Goal: Information Seeking & Learning: Compare options

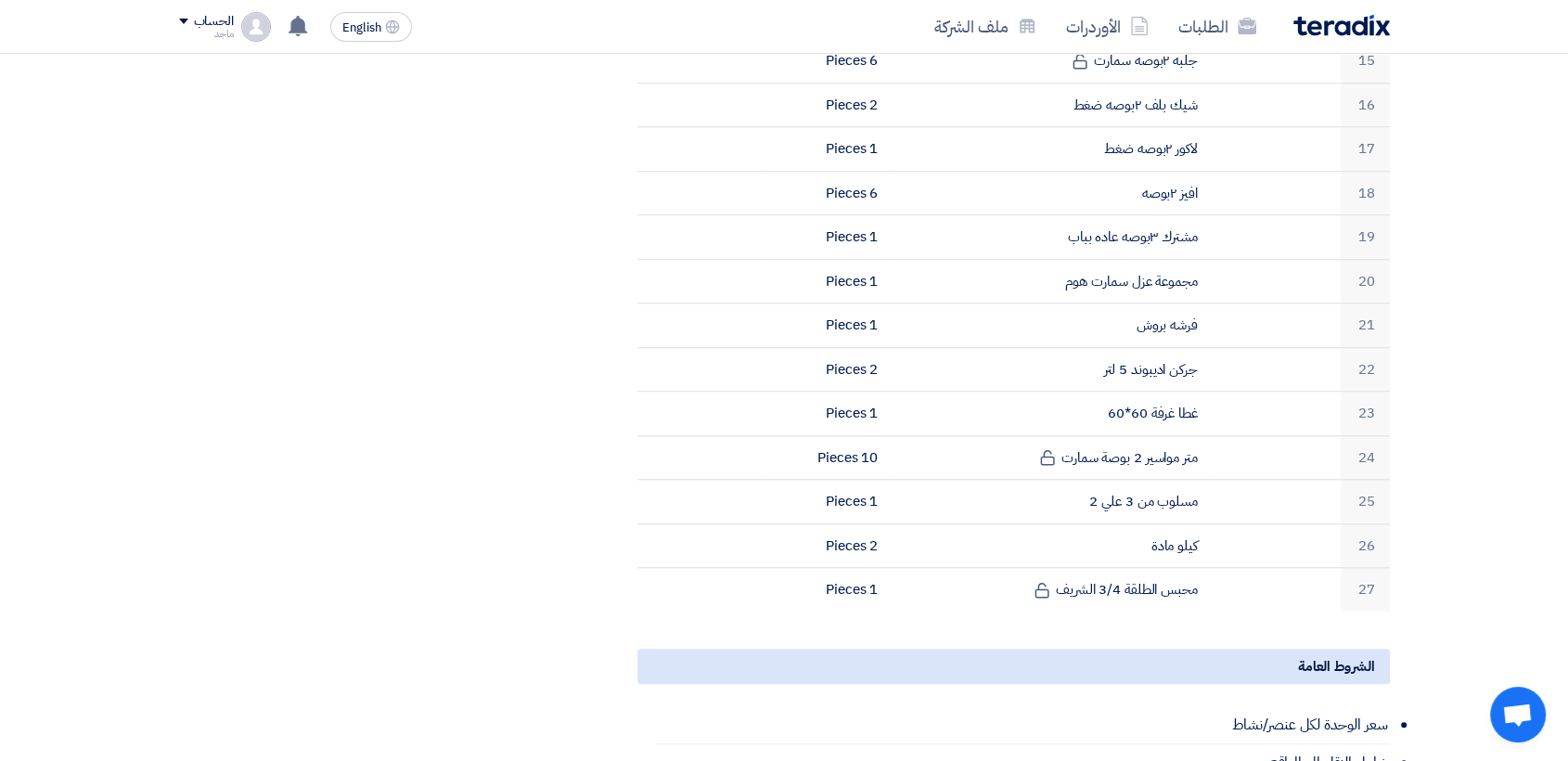
click at [1521, 184] on section "توريد مستلزمات سباكة بيانات العميل [PERSON_NAME] Procurement Specialist, Egypti…" at bounding box center [784, 180] width 1568 height 2365
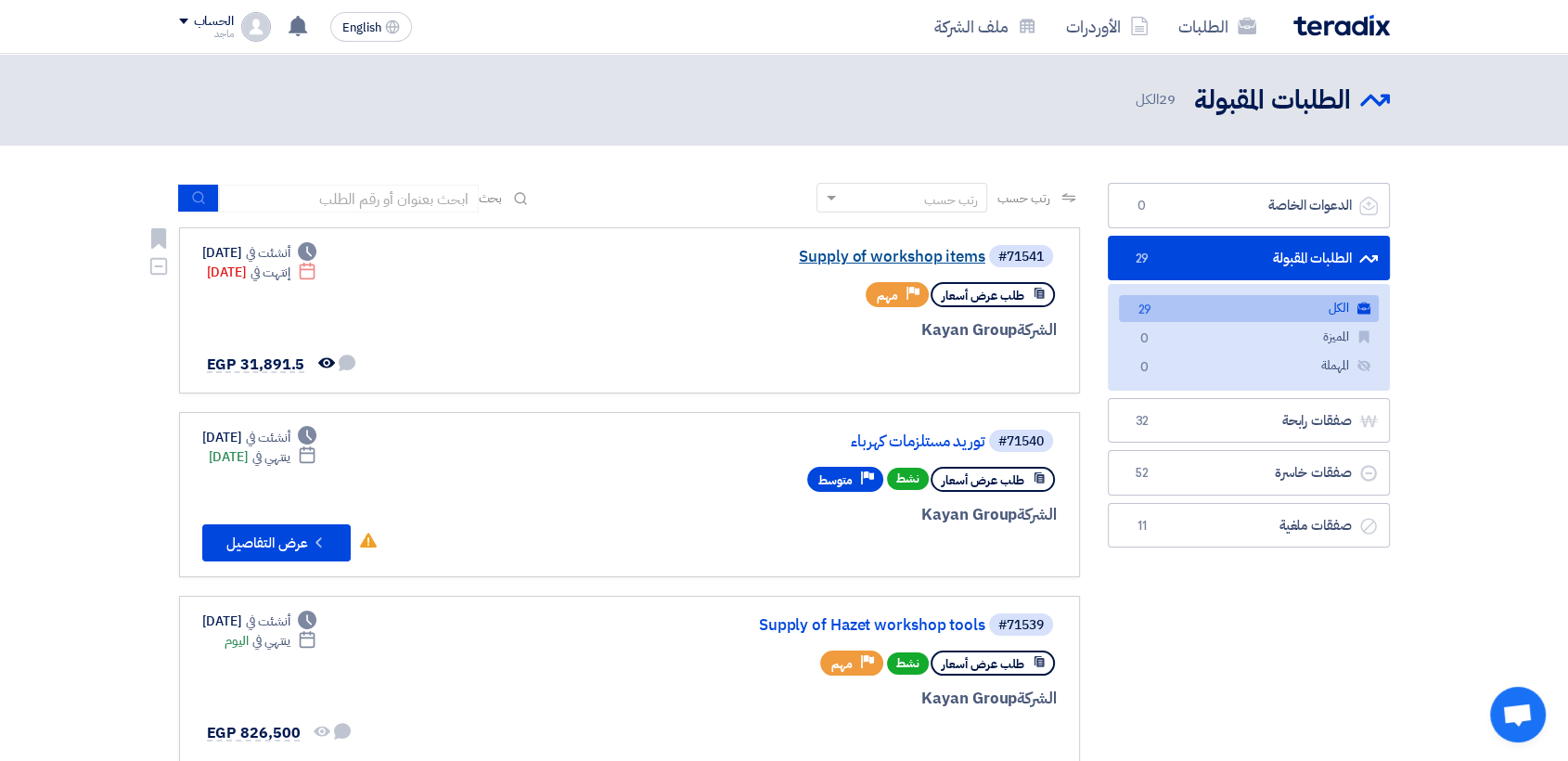
click at [826, 258] on link "Supply of workshop items" at bounding box center [799, 257] width 371 height 17
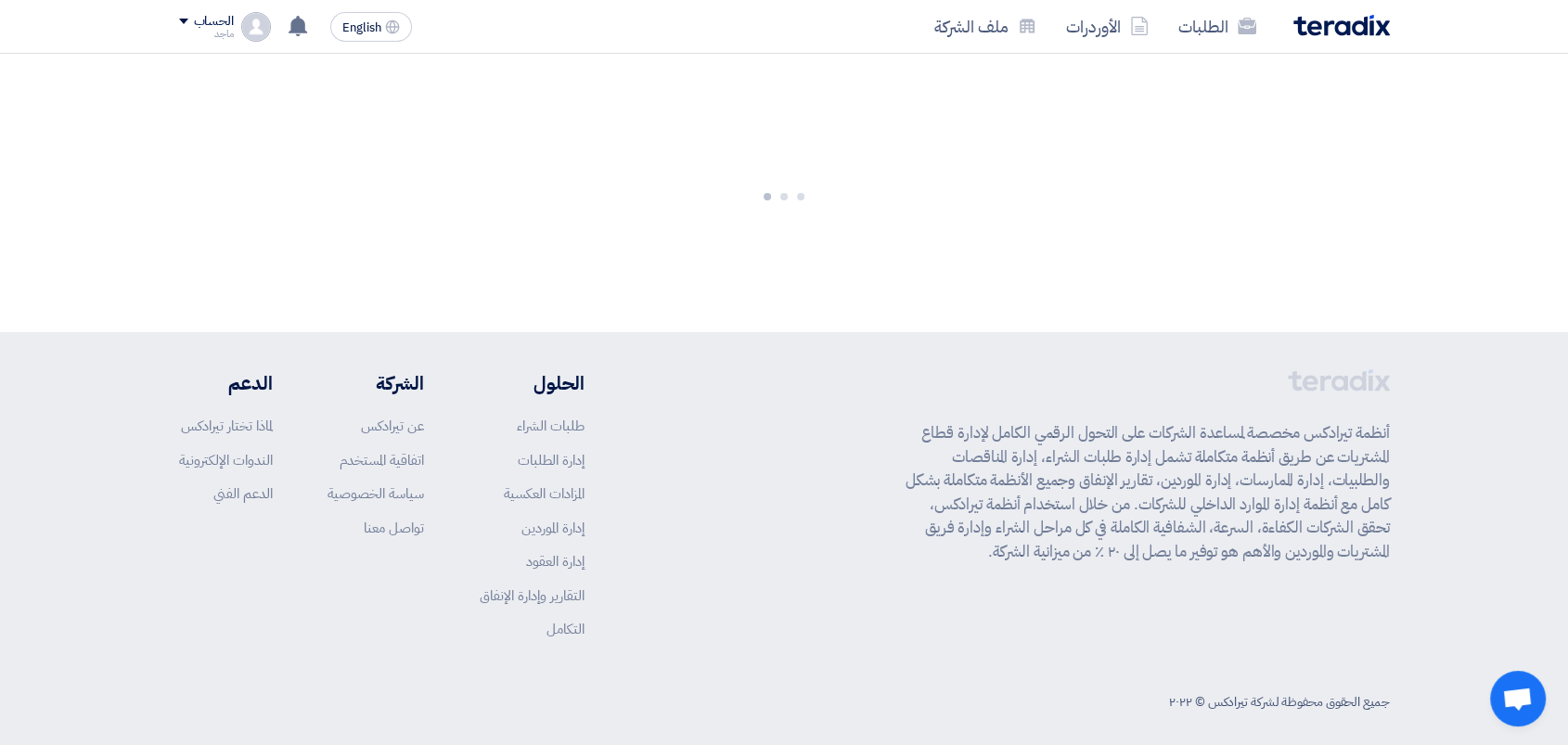
click at [826, 258] on div at bounding box center [784, 193] width 1568 height 278
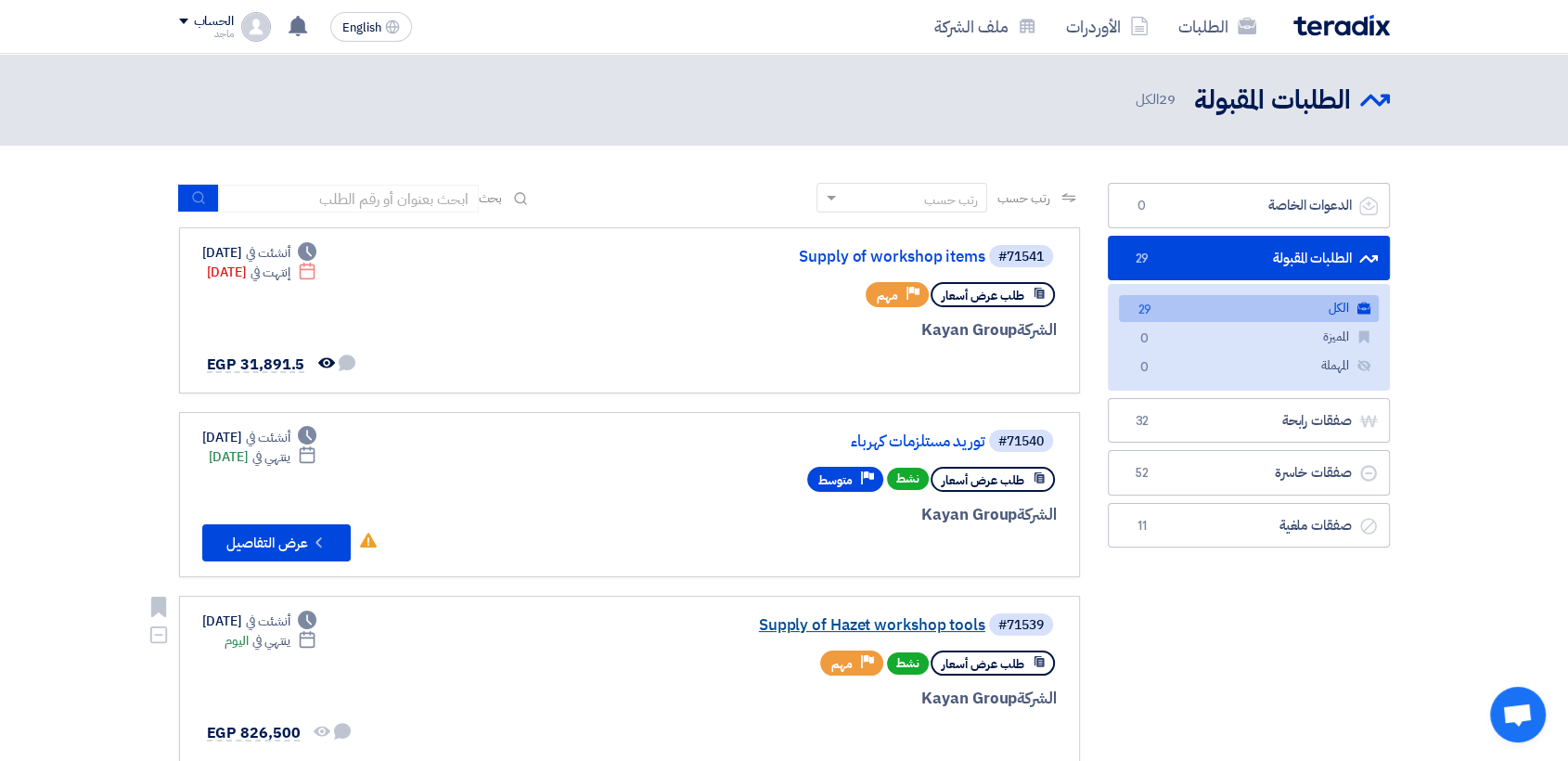
click at [767, 621] on link "Supply of Hazet workshop tools" at bounding box center [799, 625] width 371 height 17
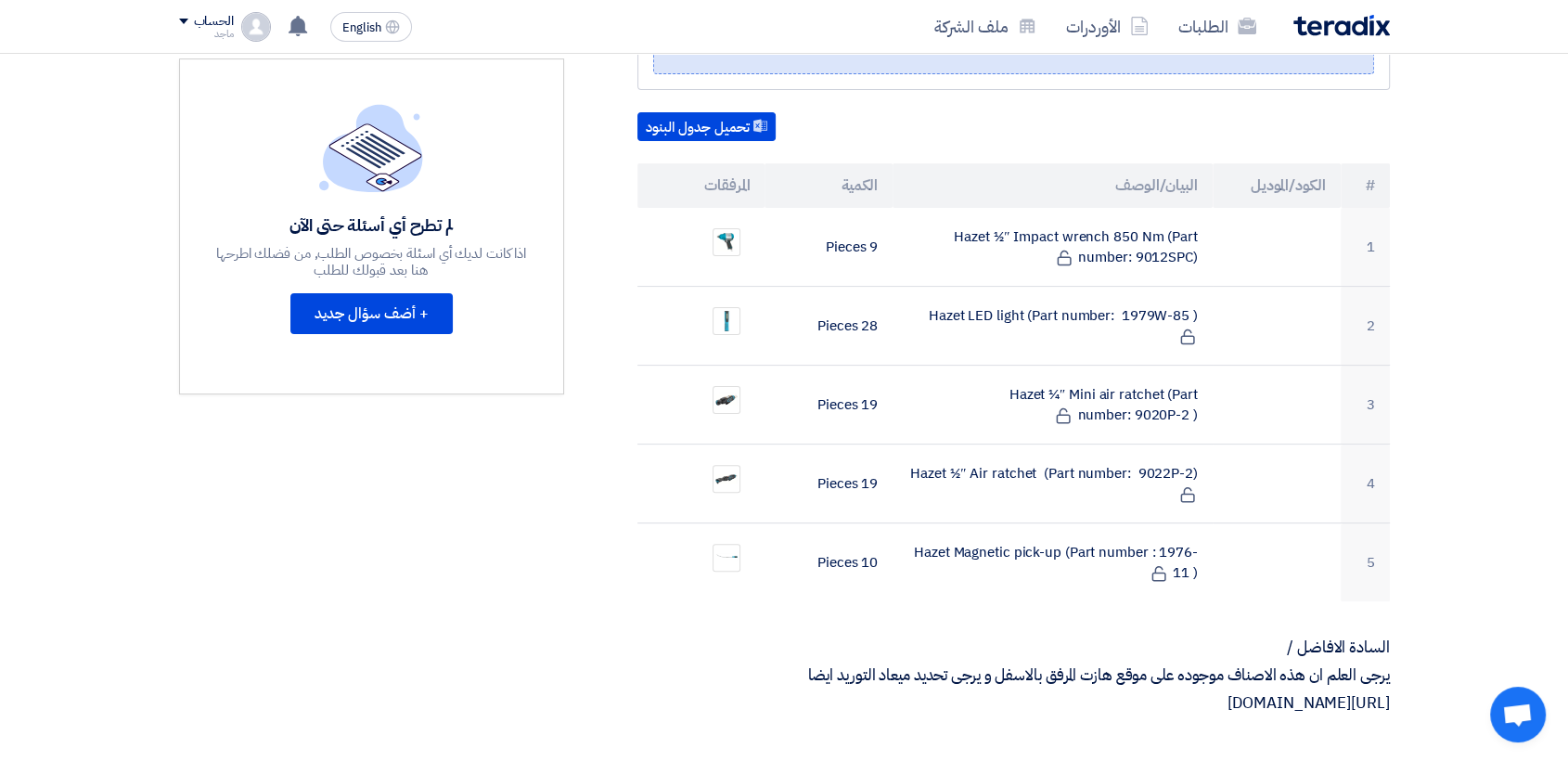
scroll to position [332, 0]
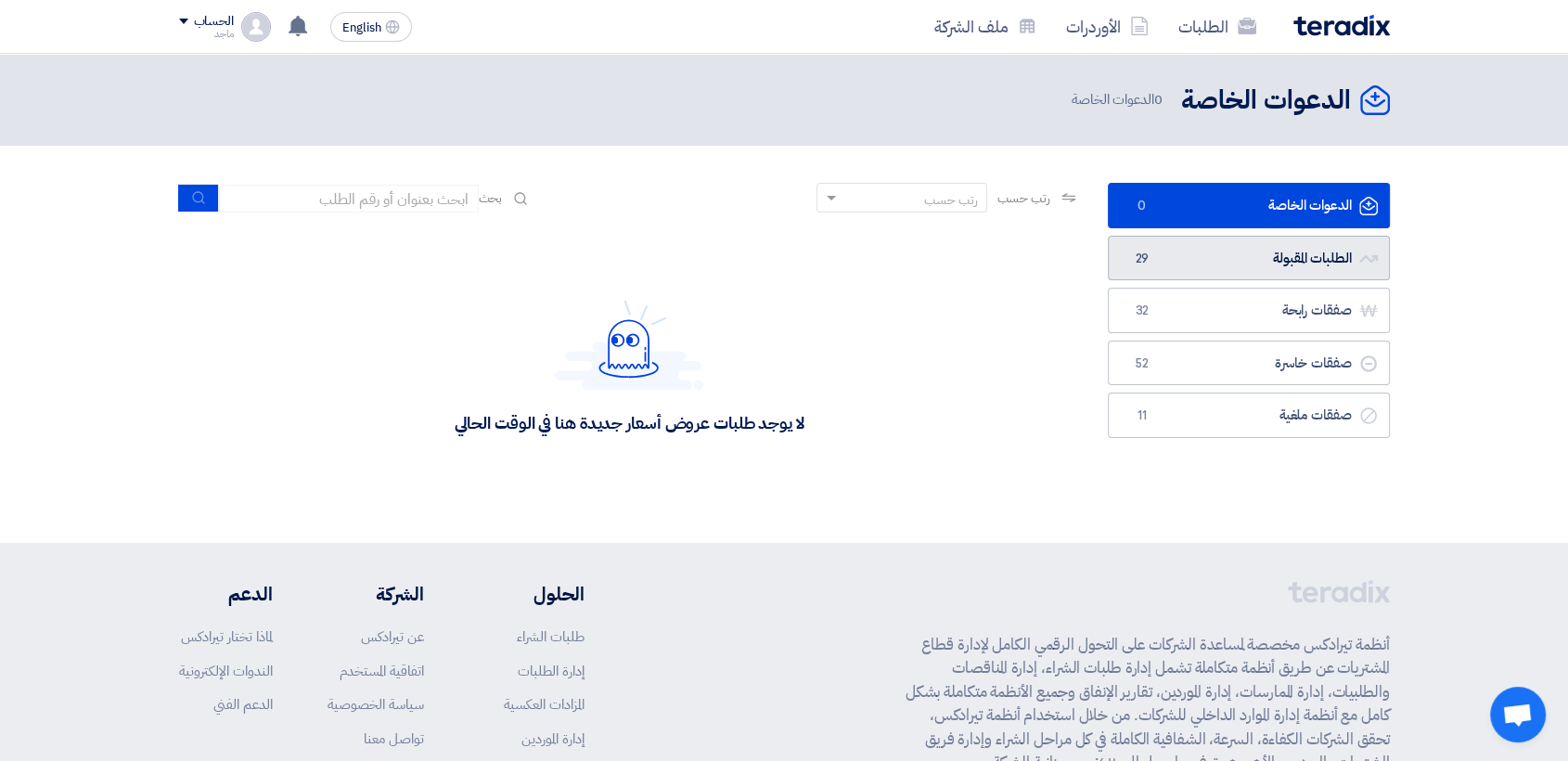
click at [1143, 256] on span "29" at bounding box center [1142, 259] width 22 height 19
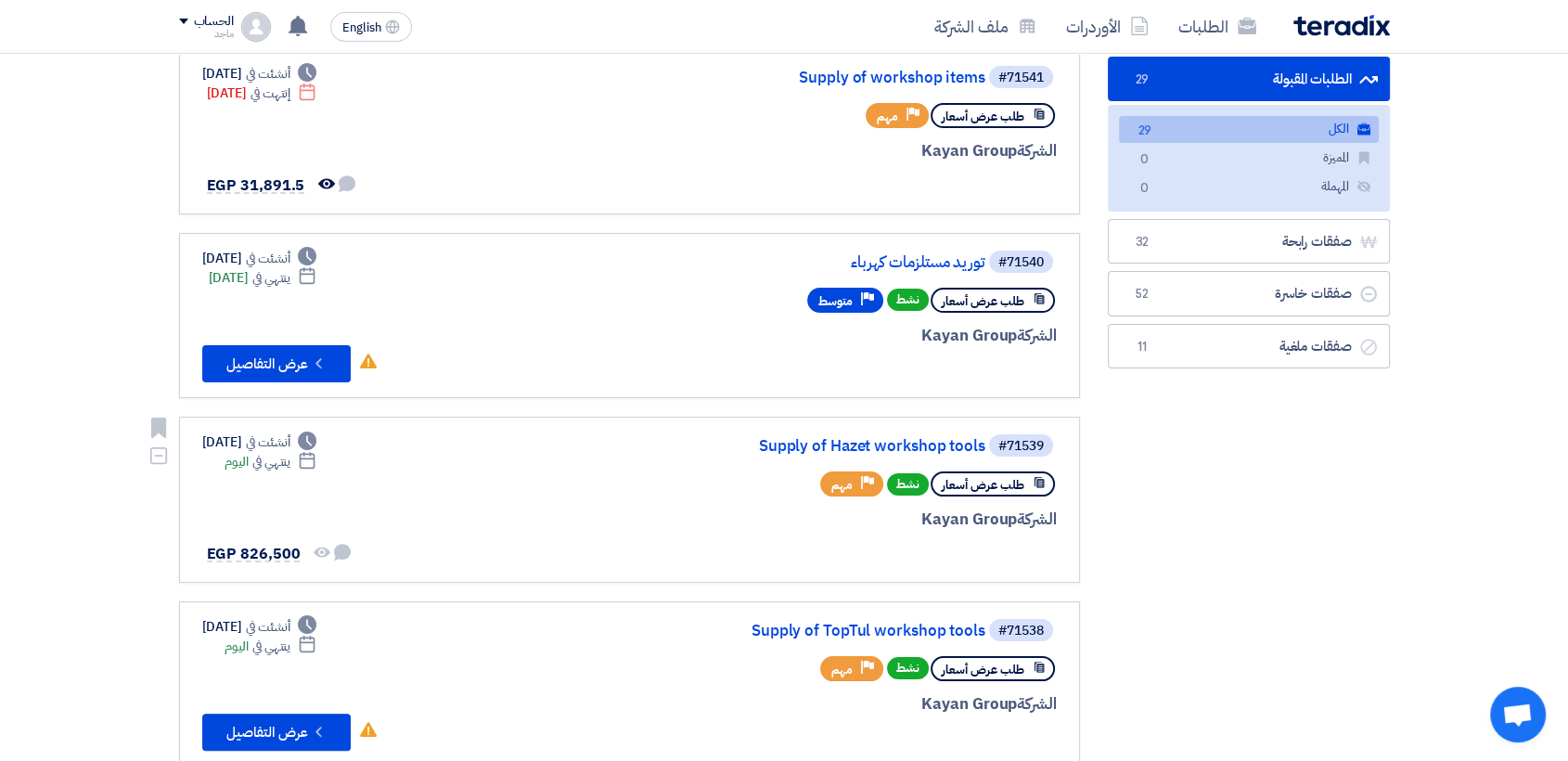
scroll to position [364, 0]
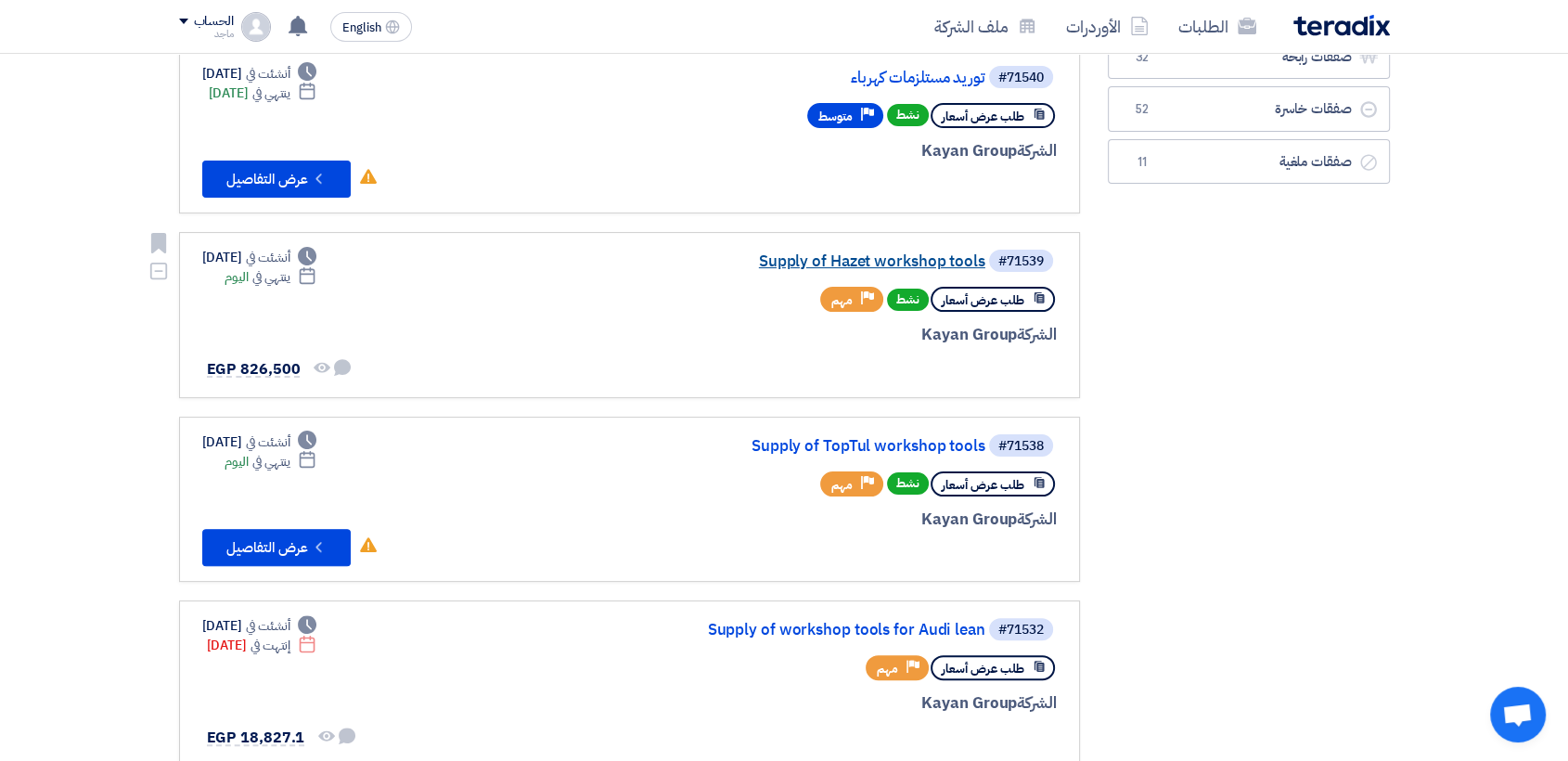
click at [791, 259] on link "Supply of Hazet workshop tools" at bounding box center [799, 261] width 371 height 17
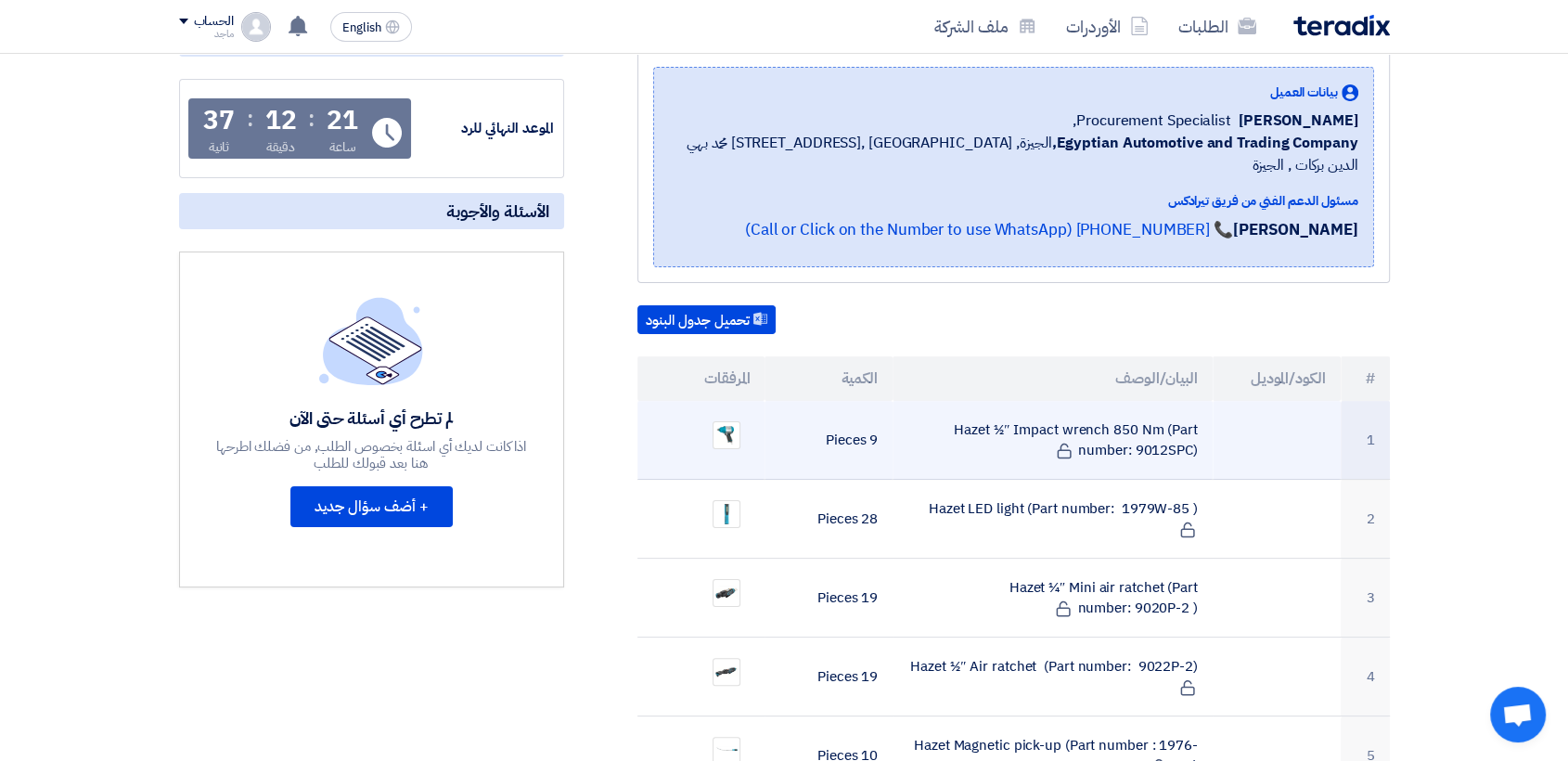
scroll to position [289, 0]
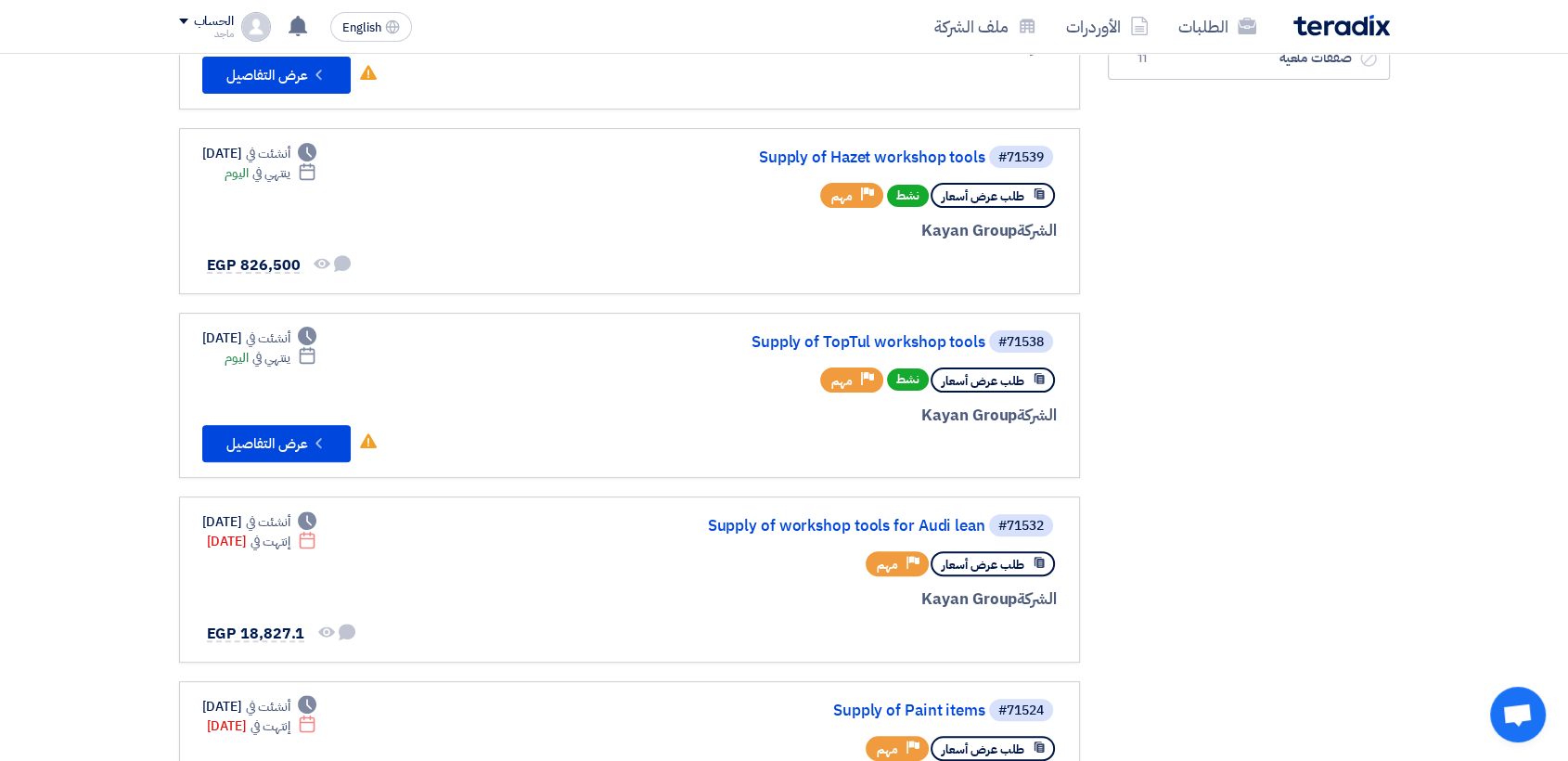
scroll to position [502, 0]
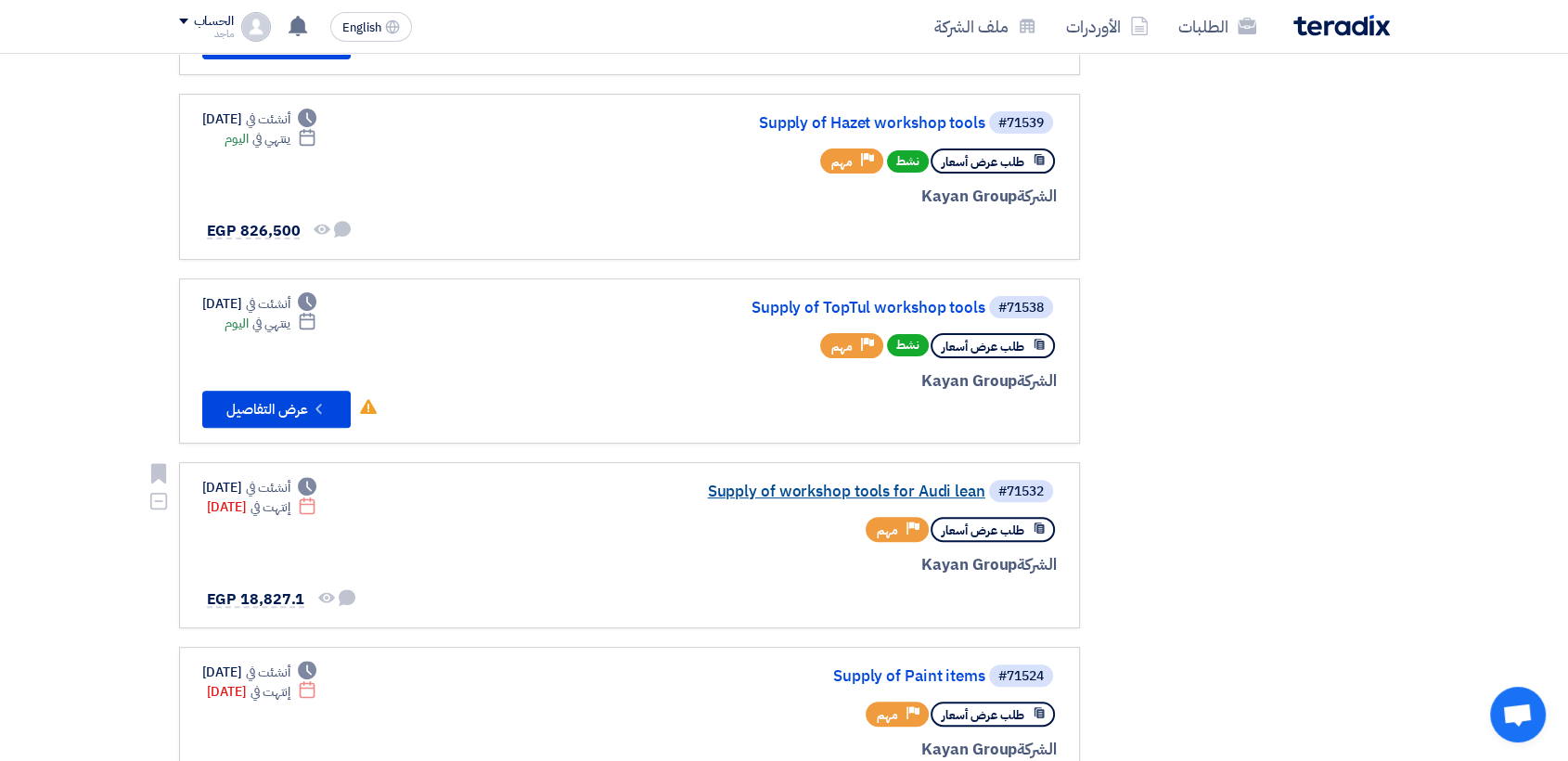
click at [808, 493] on link "Supply of workshop tools for Audi lean" at bounding box center [799, 491] width 371 height 17
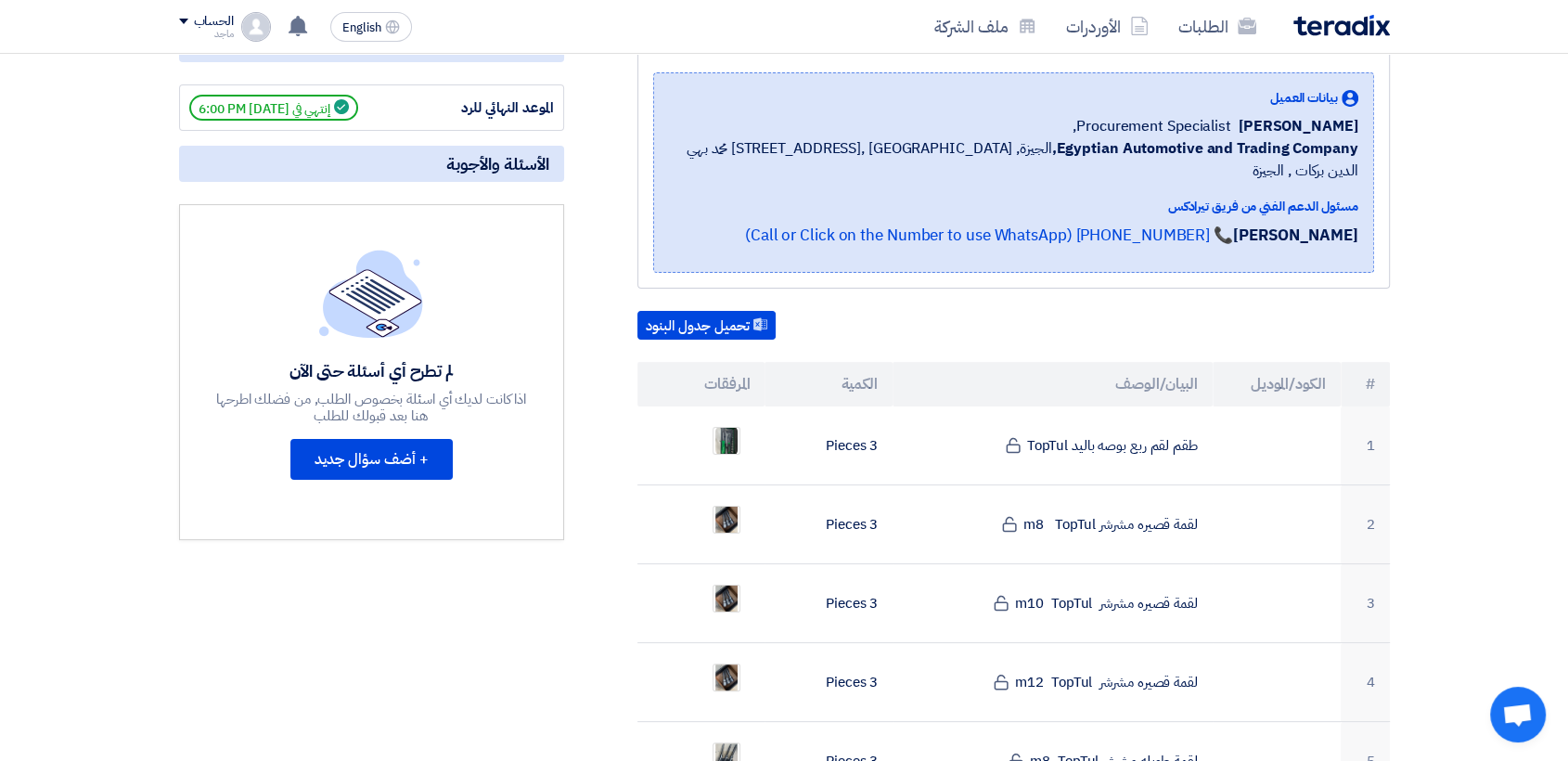
scroll to position [277, 0]
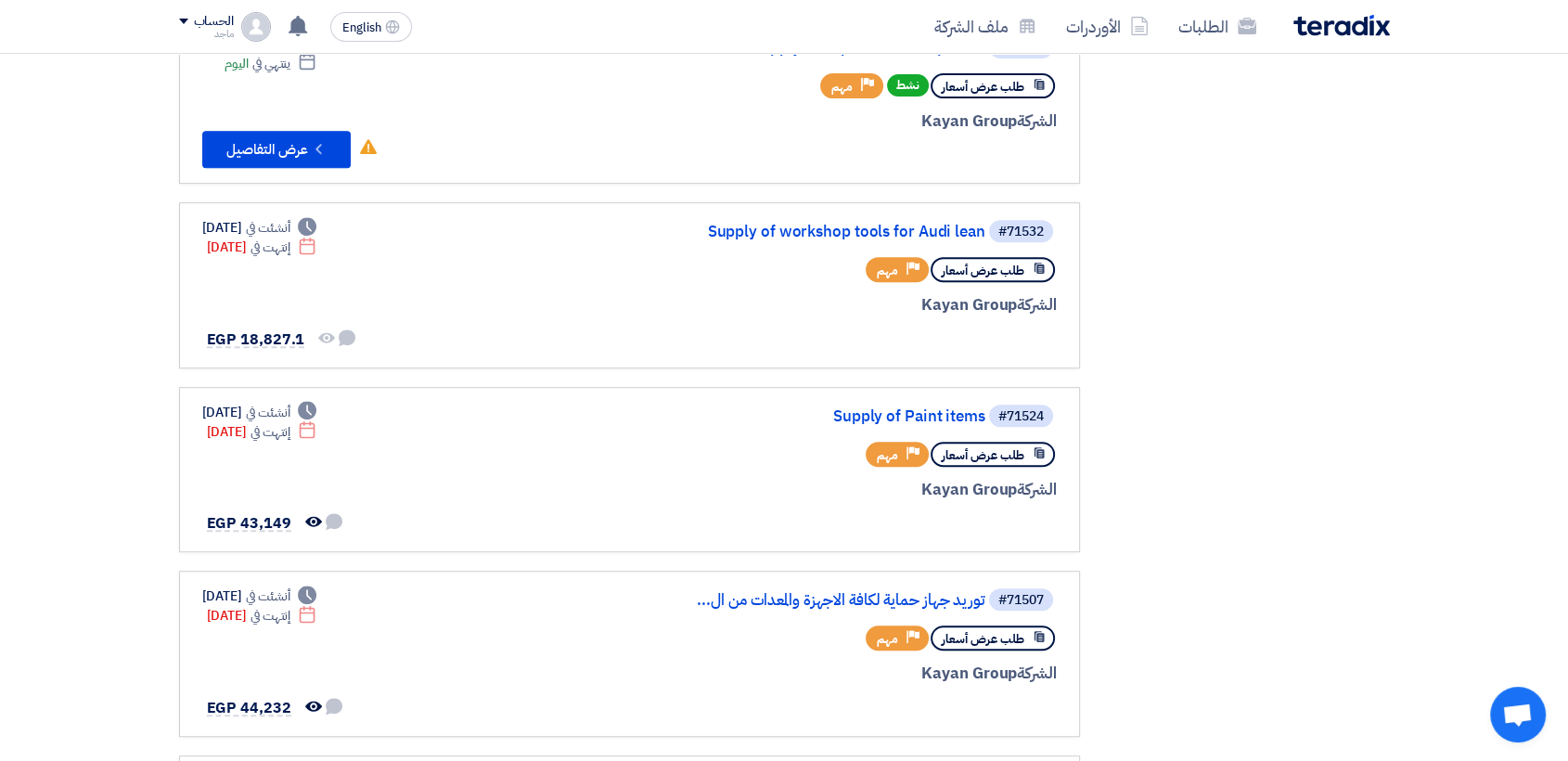
scroll to position [763, 0]
click at [880, 409] on link "Supply of Paint items" at bounding box center [799, 415] width 371 height 17
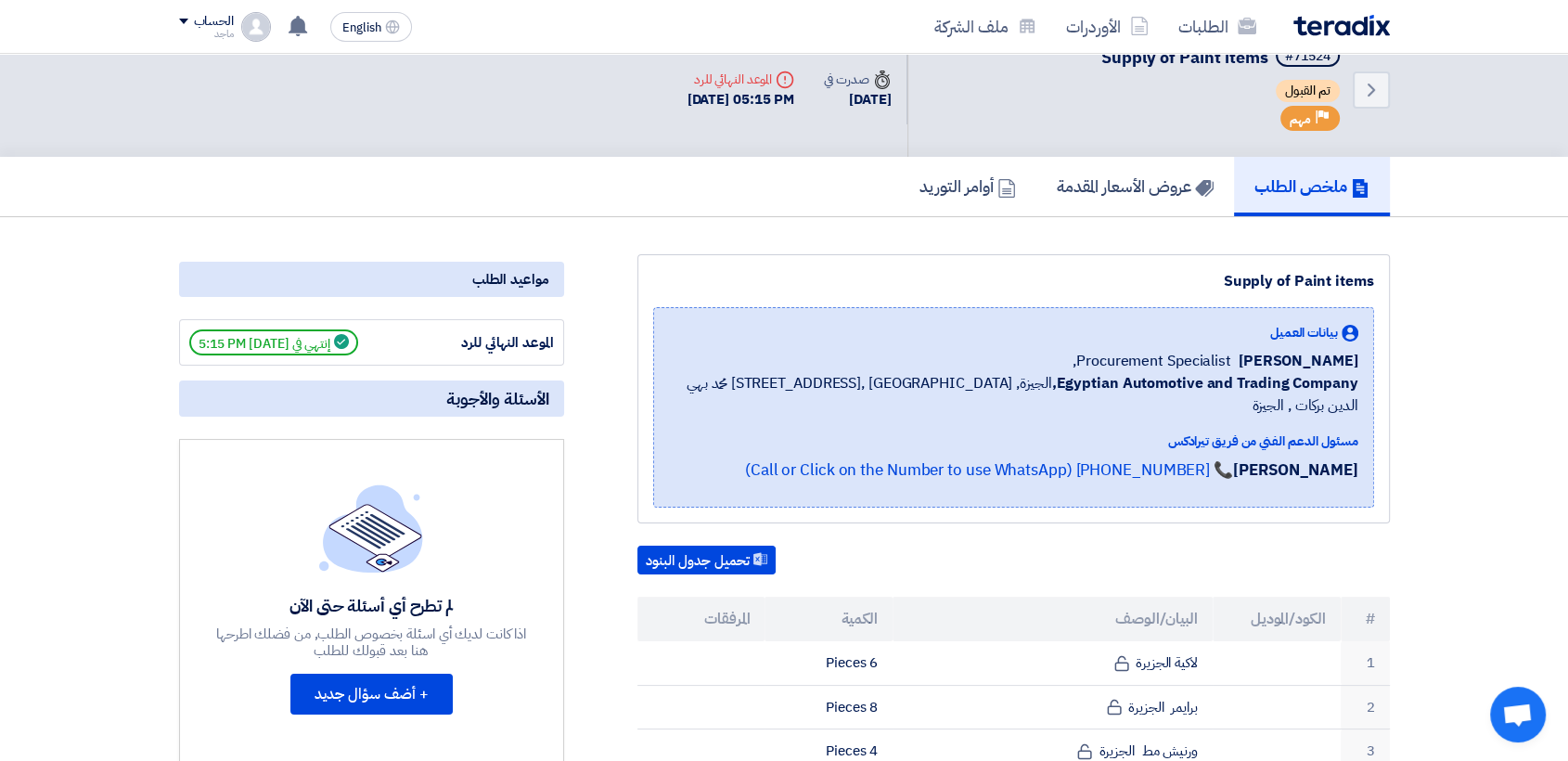
scroll to position [60, 0]
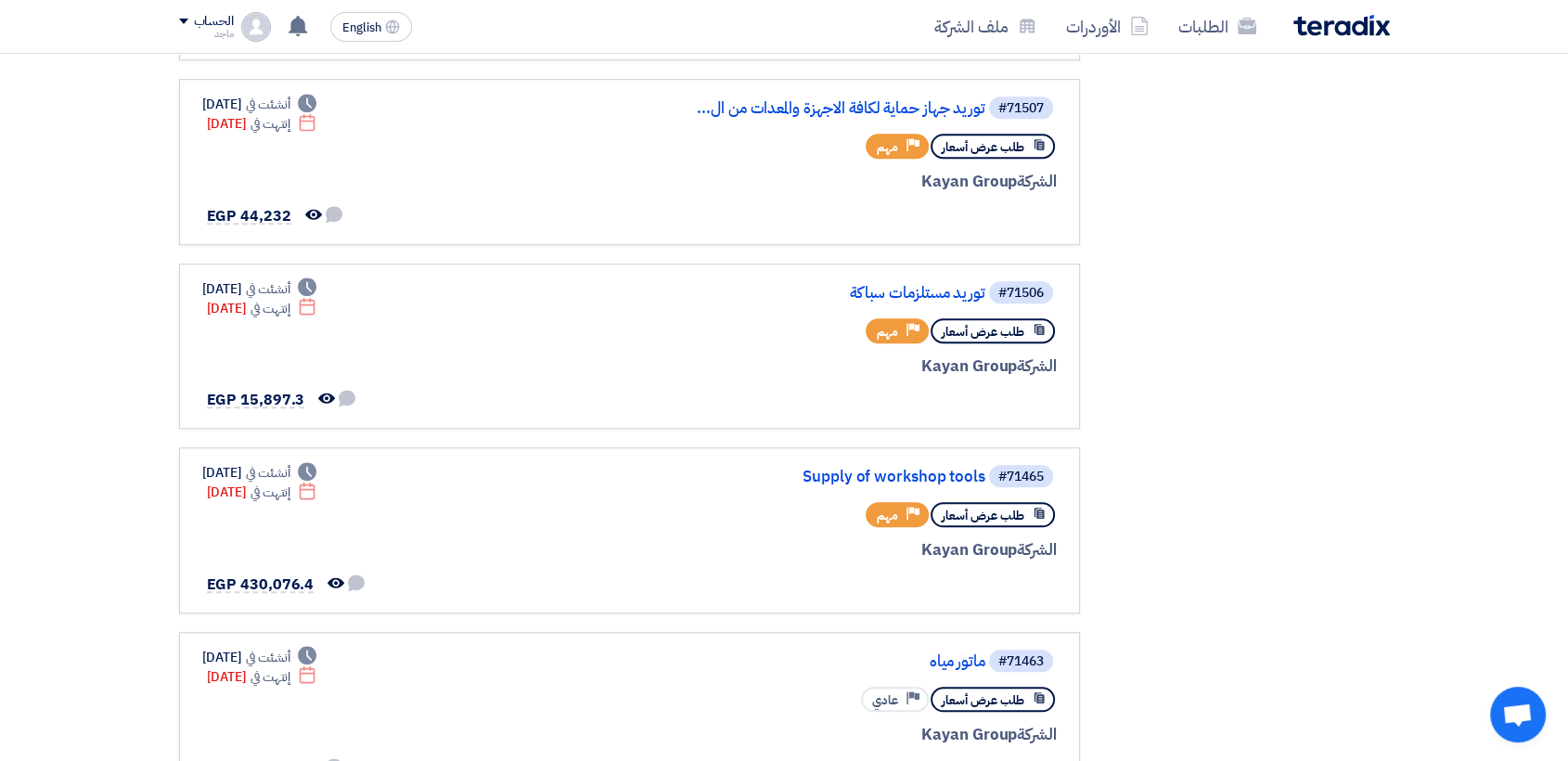
scroll to position [1256, 0]
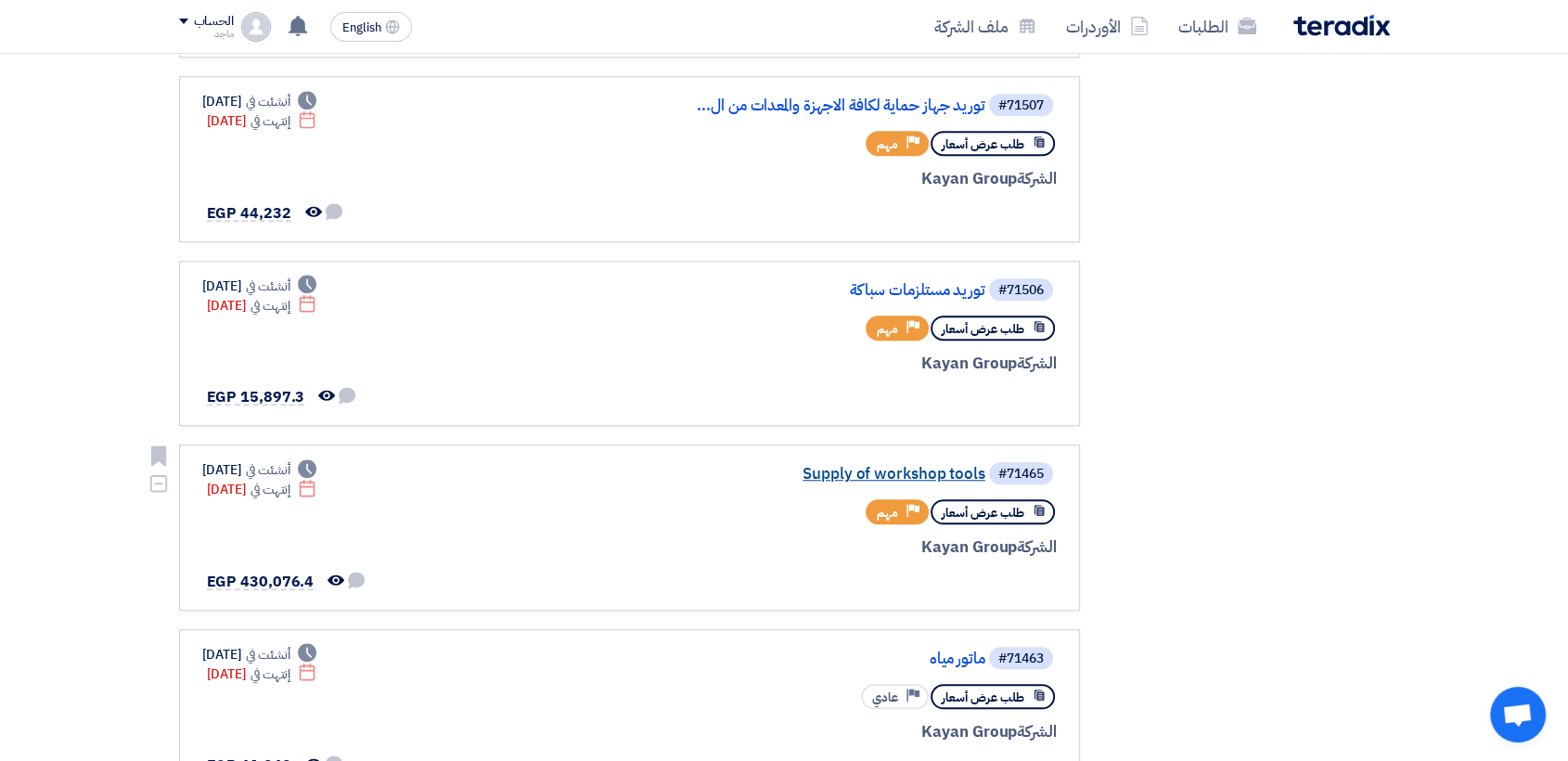
click at [883, 466] on link "Supply of workshop tools" at bounding box center [799, 474] width 371 height 17
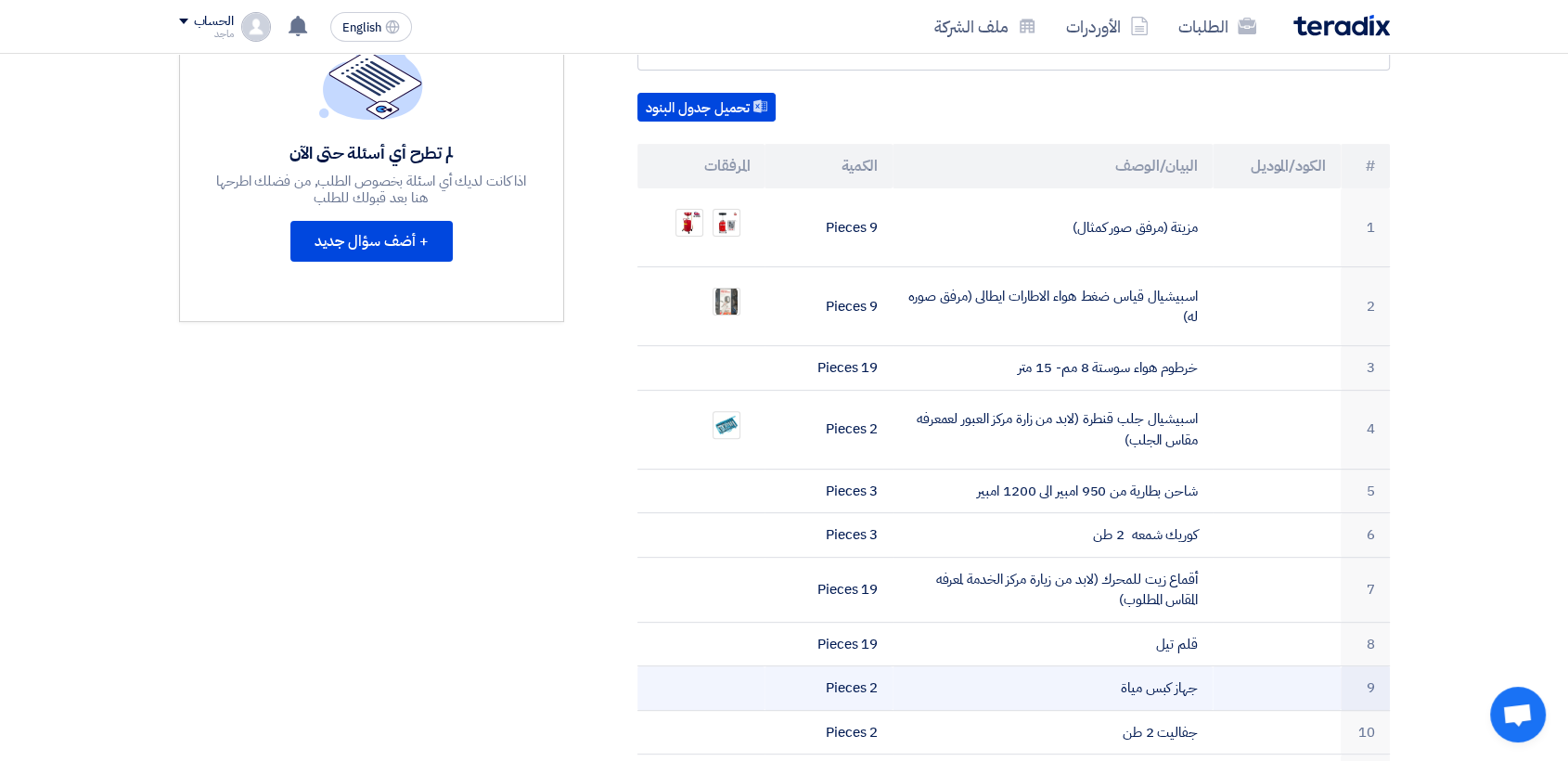
scroll to position [482, 0]
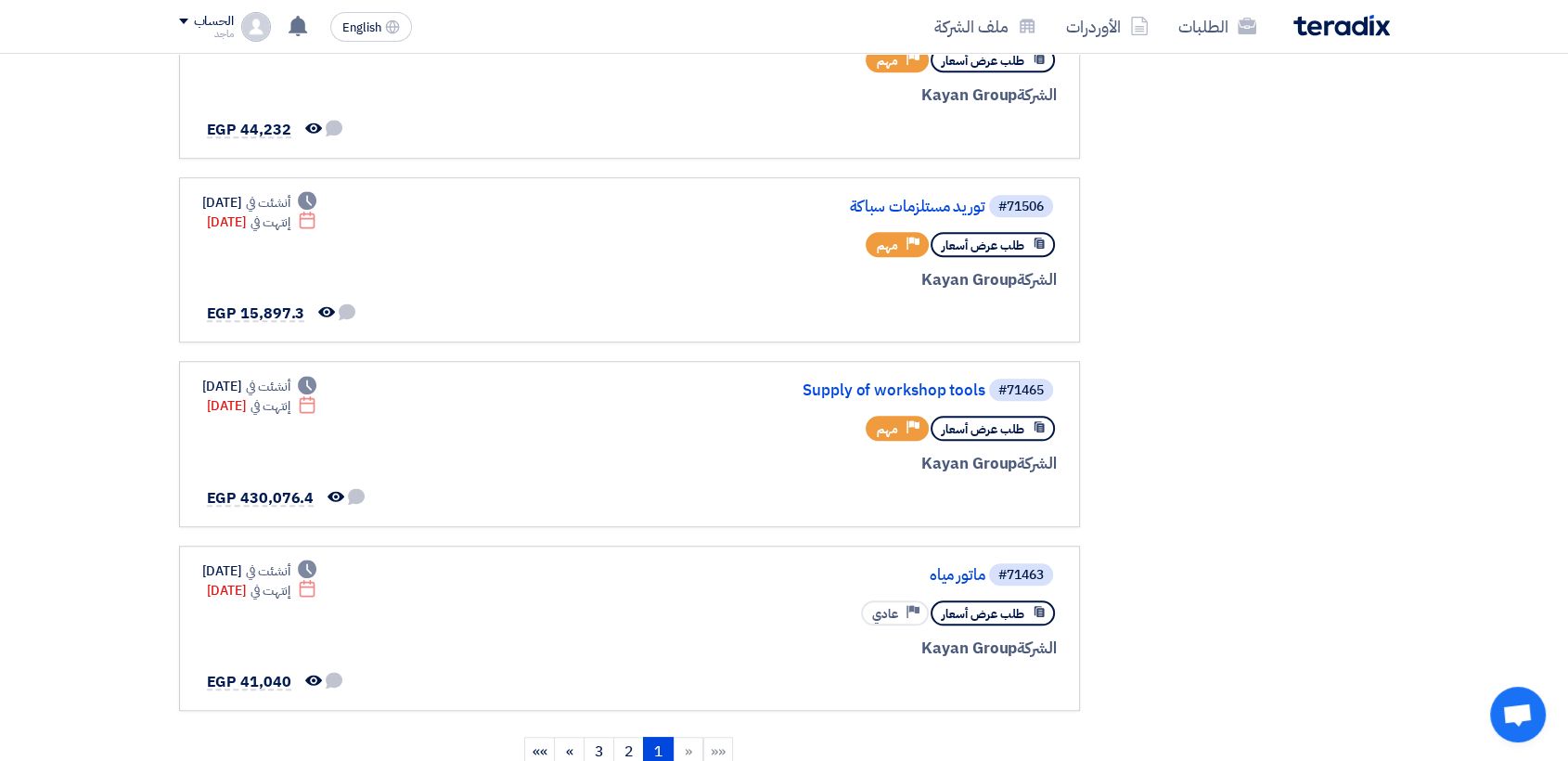
scroll to position [1290, 0]
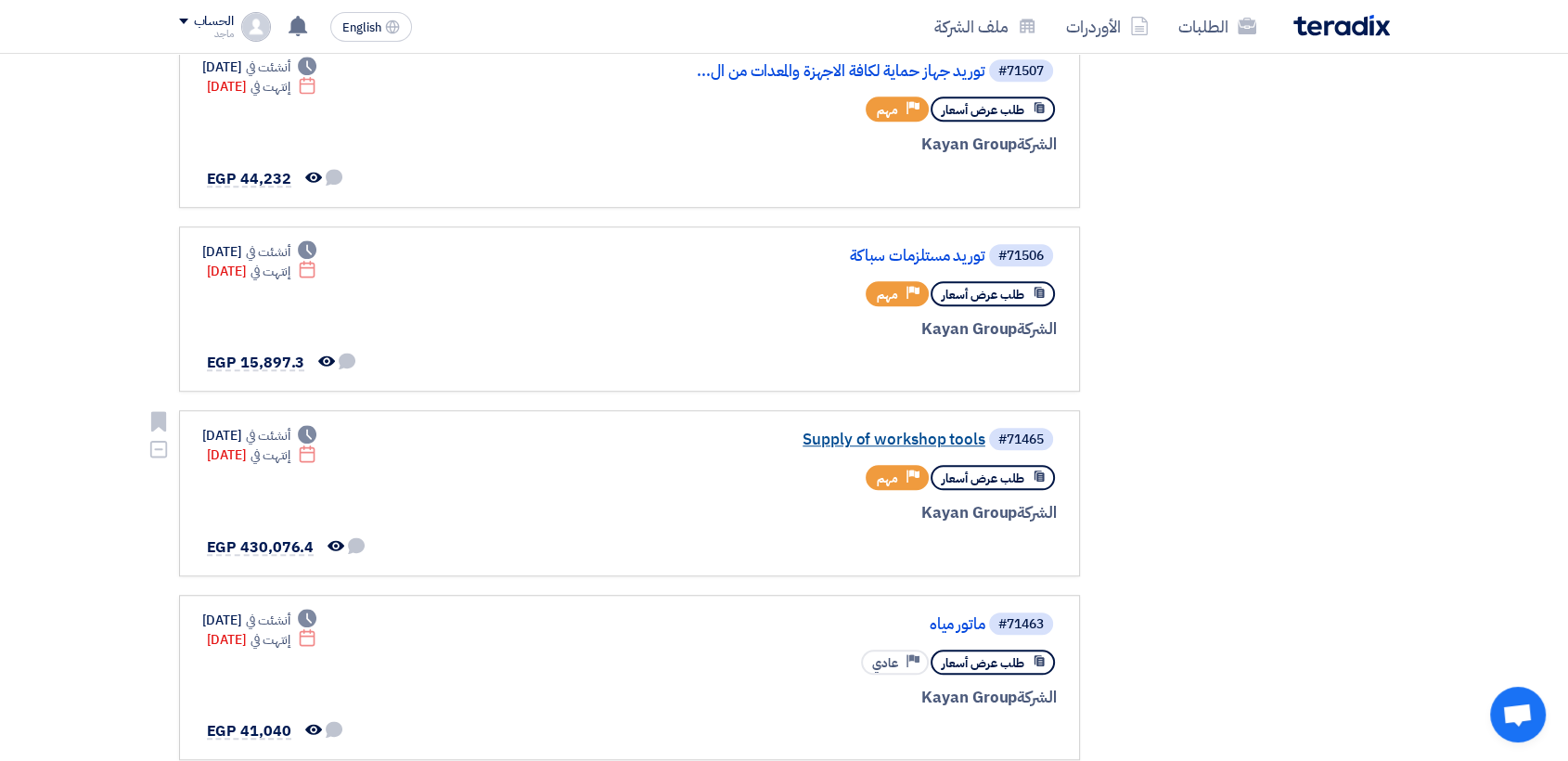
click at [913, 439] on link "Supply of workshop tools" at bounding box center [799, 439] width 371 height 17
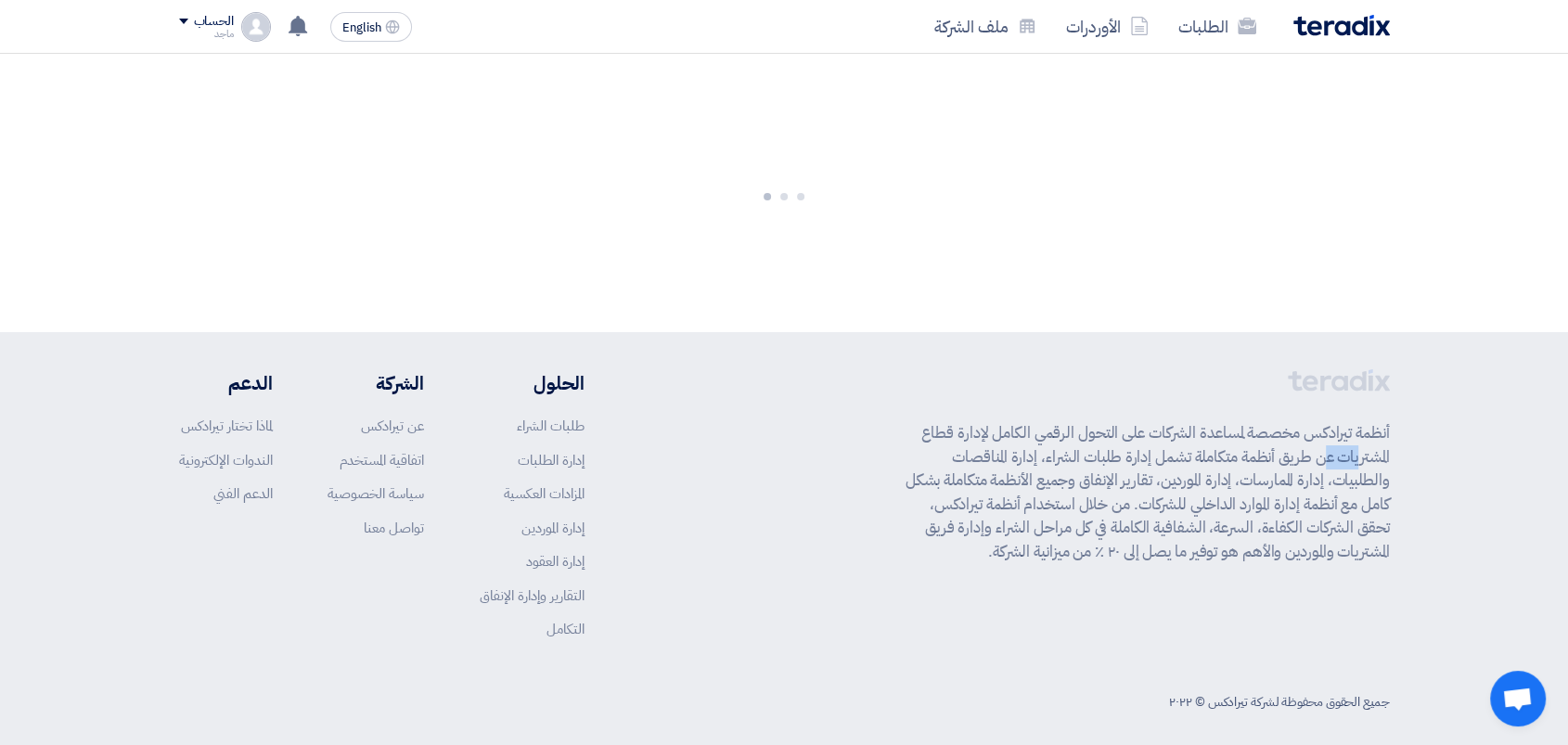
click at [913, 439] on p "أنظمة تيرادكس مخصصة لمساعدة الشركات على التحول الرقمي الكامل لإدارة قطاع المشتر…" at bounding box center [1147, 492] width 484 height 142
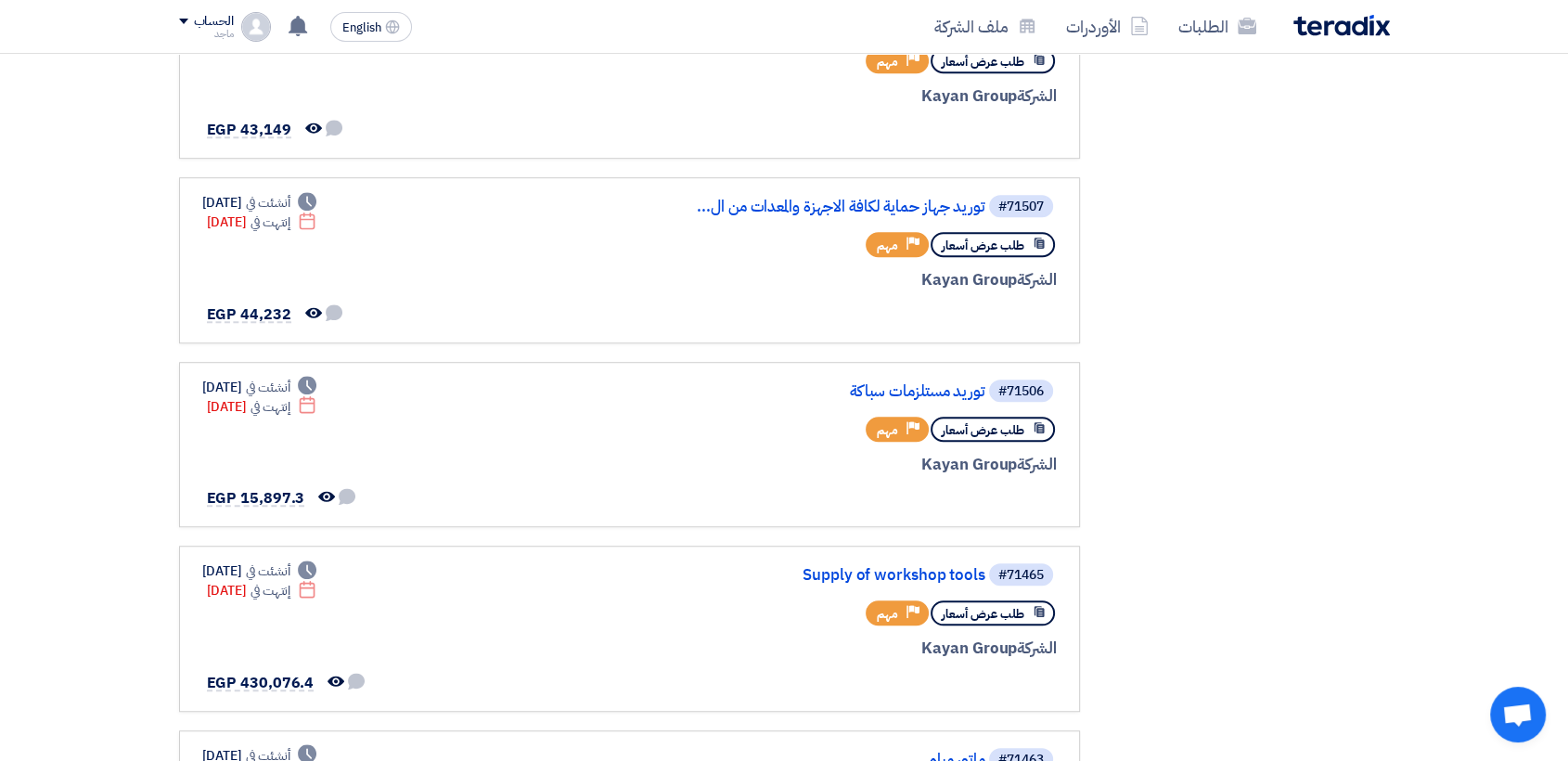
scroll to position [947, 0]
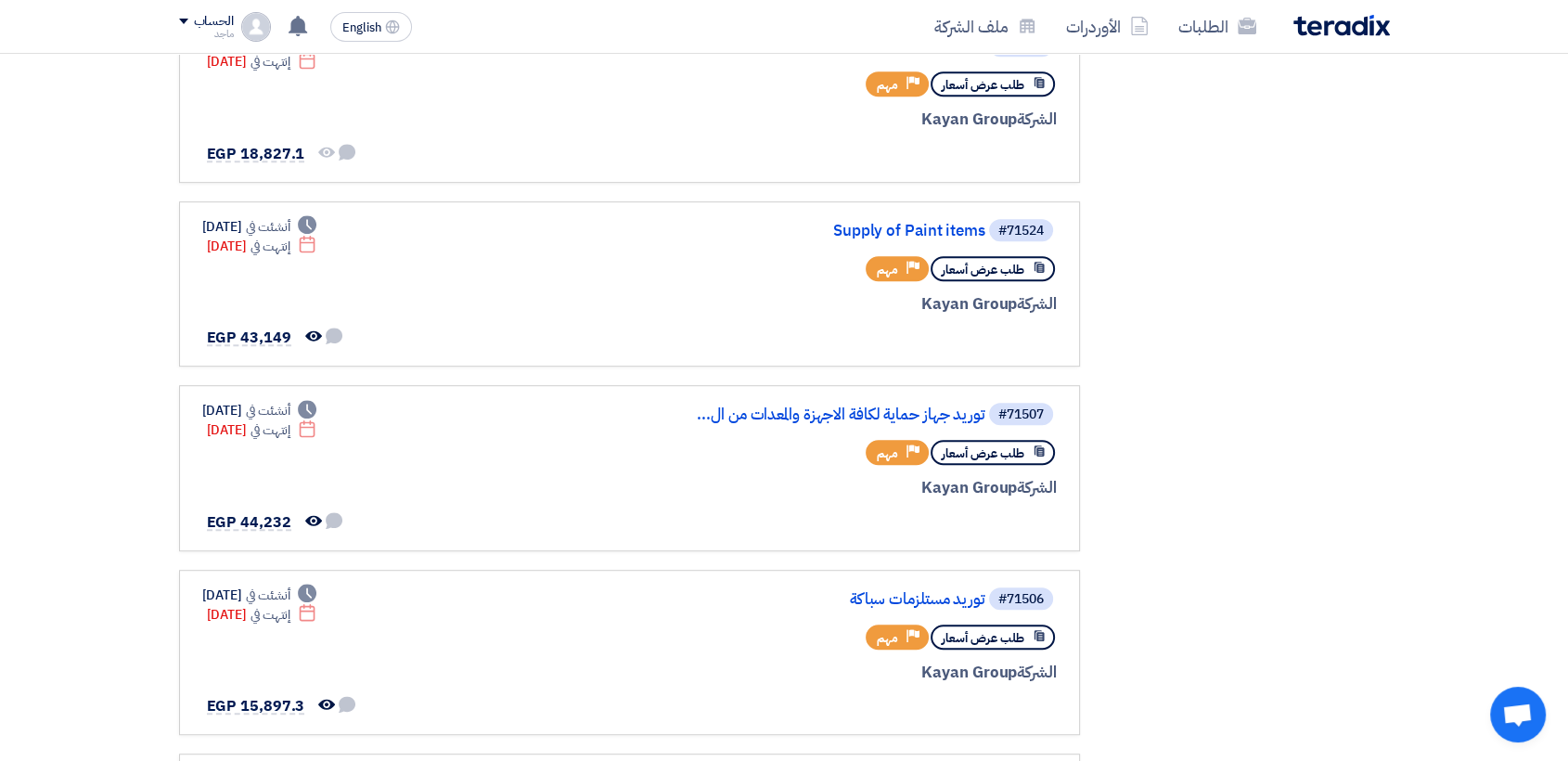
click at [568, 3] on div "الطلبات الأوردرات ملف الشركة English EN تم مشاهدة العرض المقدم للطلب "توريد مست…" at bounding box center [784, 26] width 1238 height 53
click at [867, 225] on link "Supply of Paint items" at bounding box center [799, 231] width 371 height 17
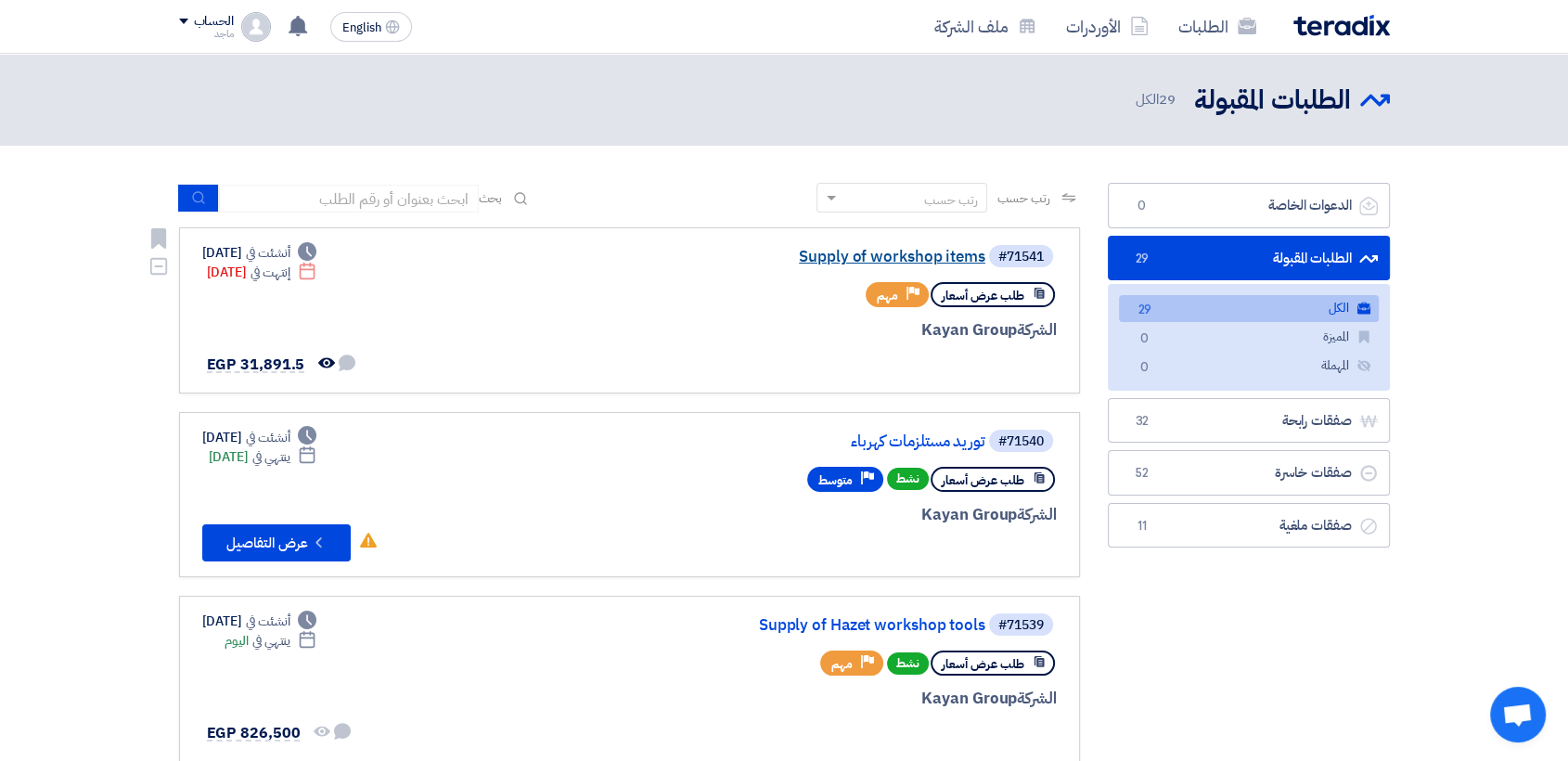
click at [837, 262] on link "Supply of workshop items" at bounding box center [799, 257] width 371 height 17
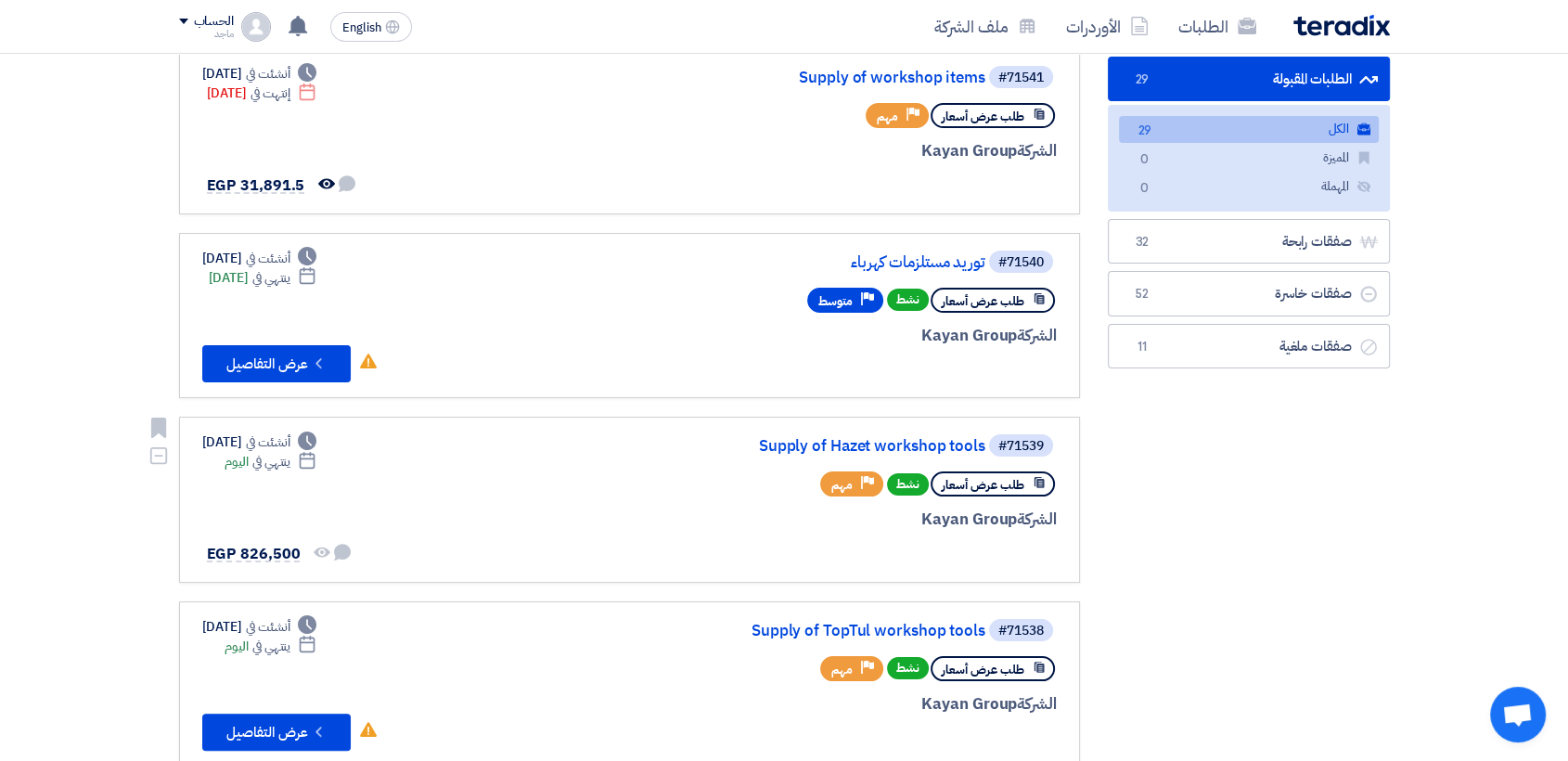
scroll to position [264, 0]
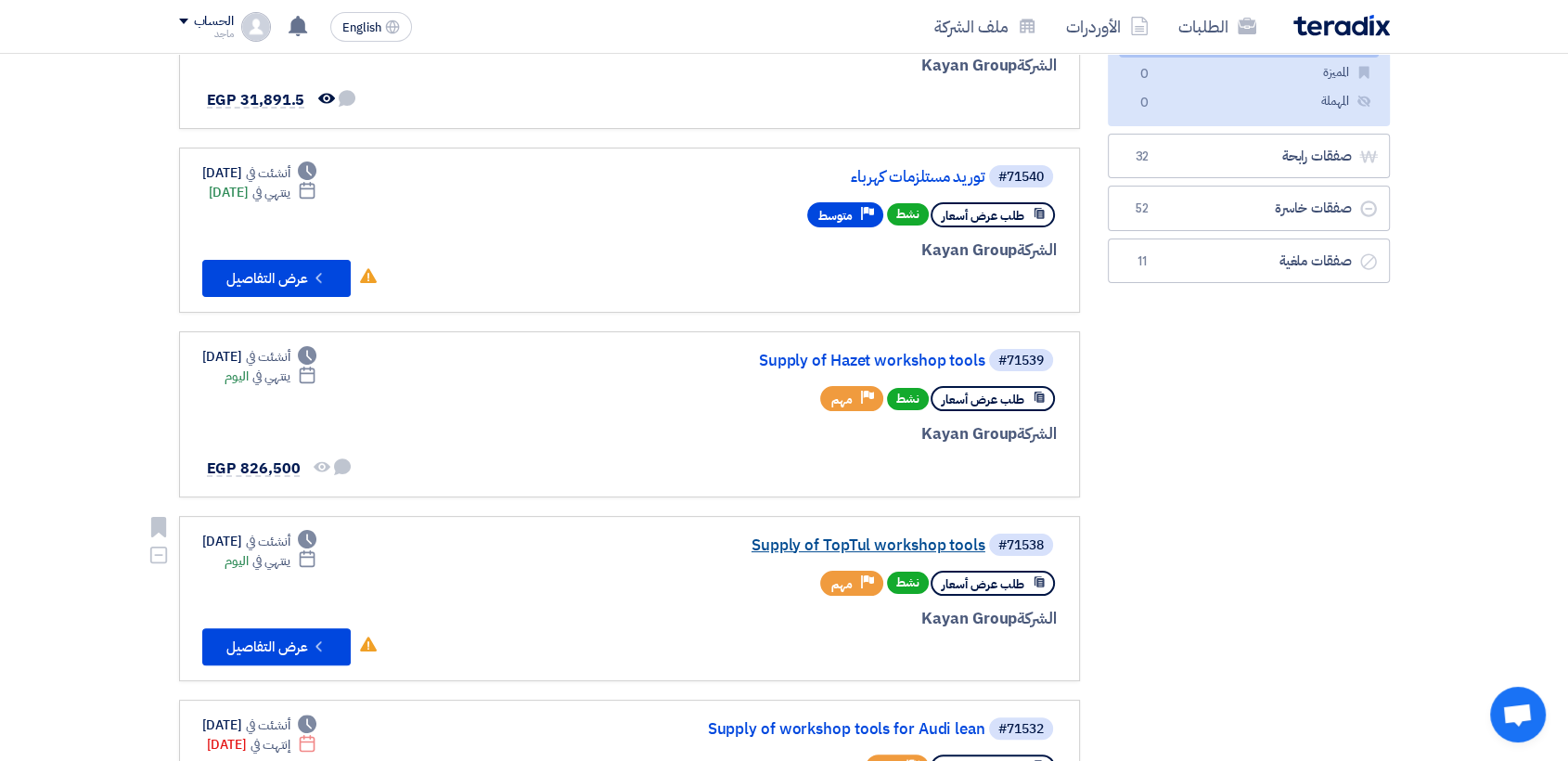
click at [840, 551] on link "Supply of TopTul workshop tools" at bounding box center [799, 545] width 371 height 17
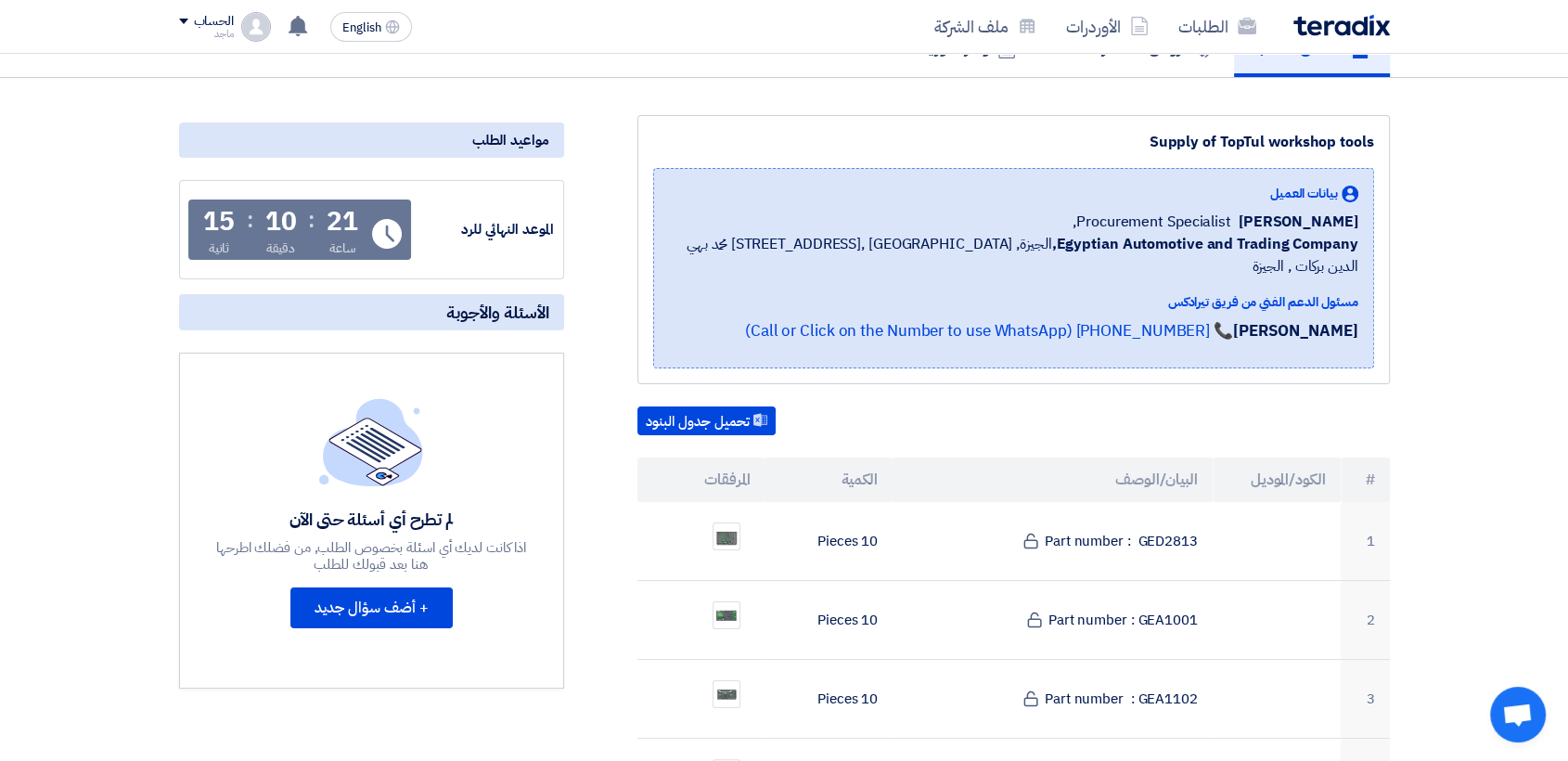
scroll to position [104, 0]
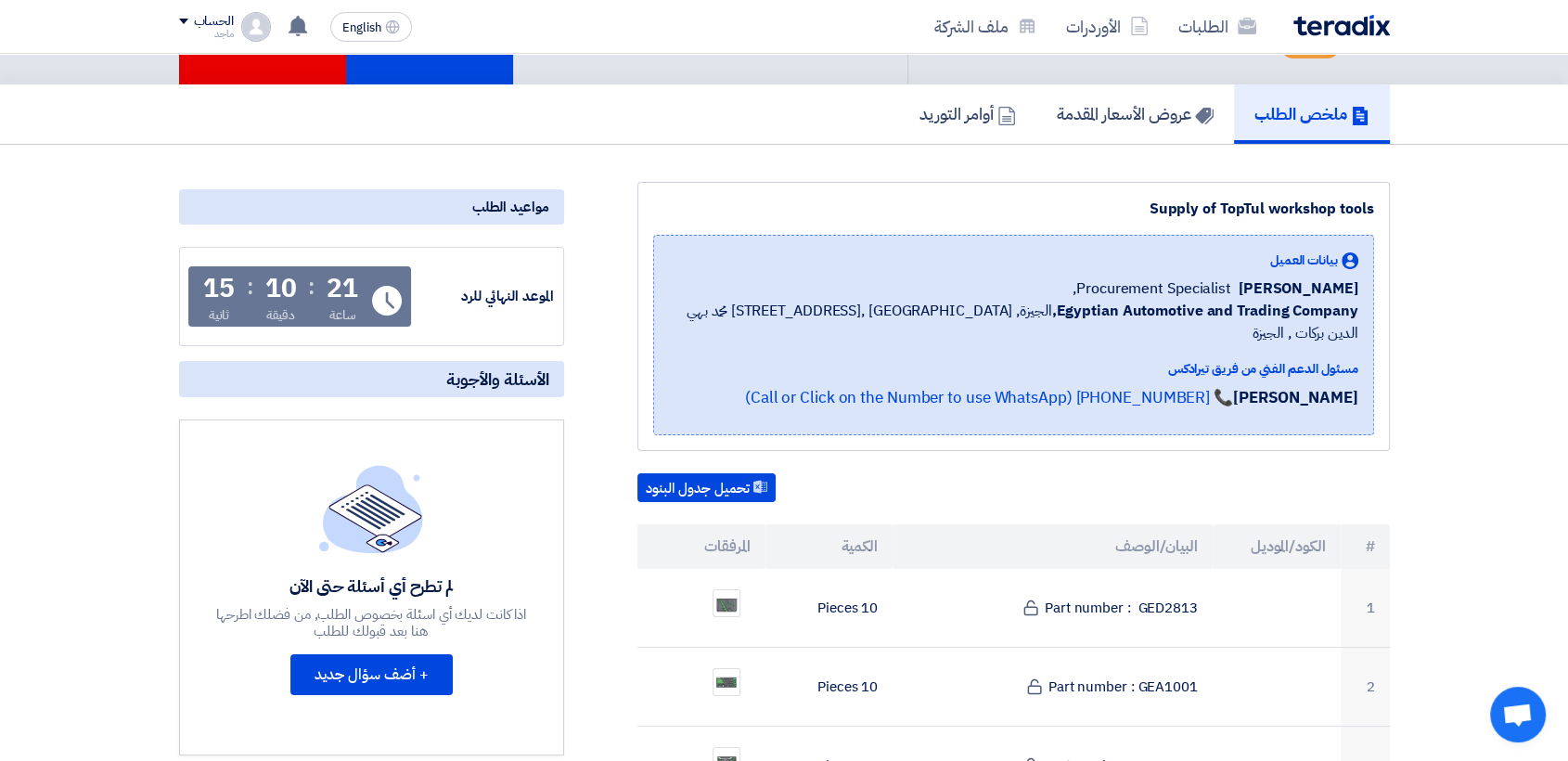
click at [844, 605] on td "10 Pieces" at bounding box center [828, 608] width 128 height 79
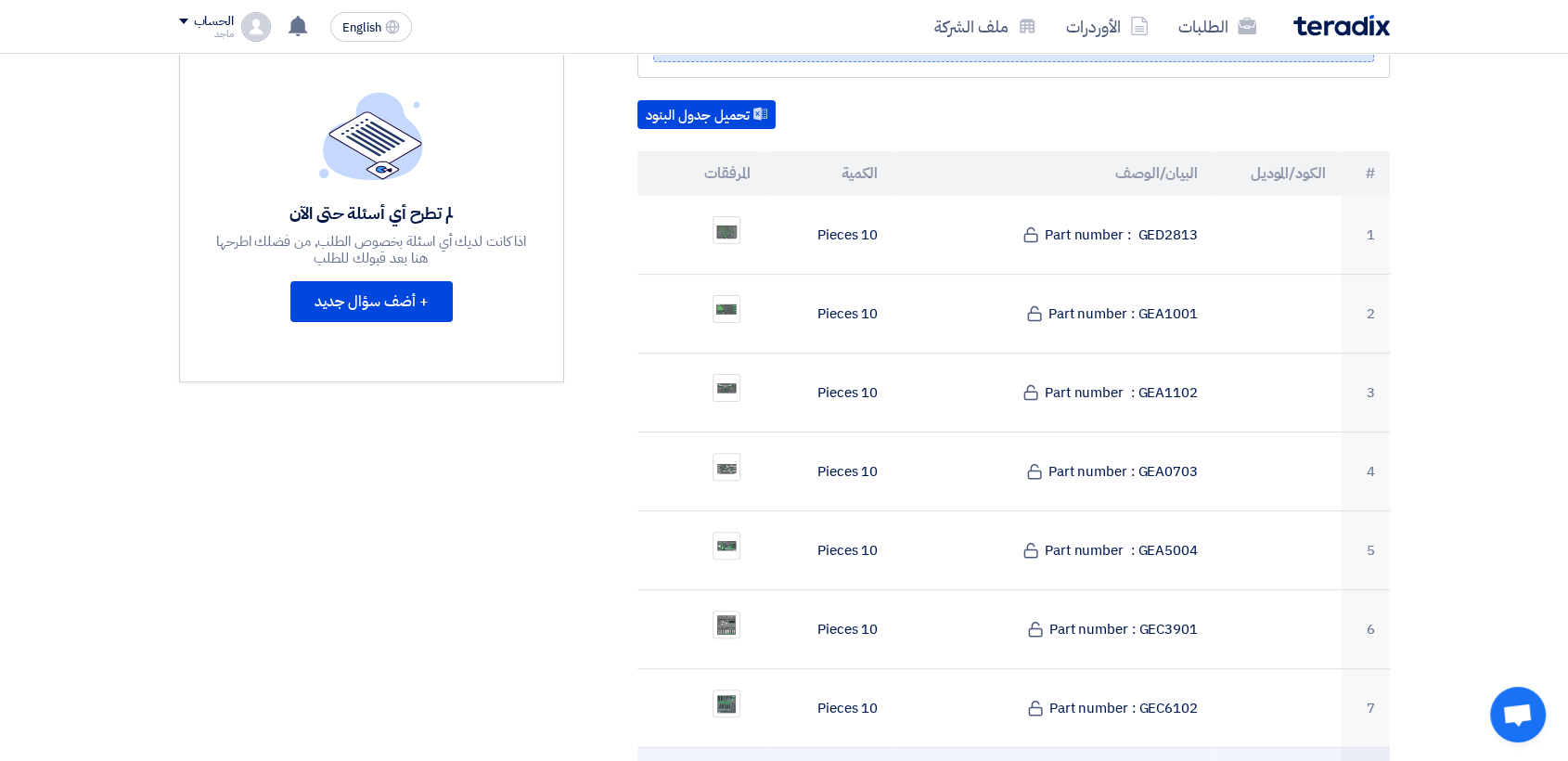
scroll to position [476, 0]
